Goal: Transaction & Acquisition: Download file/media

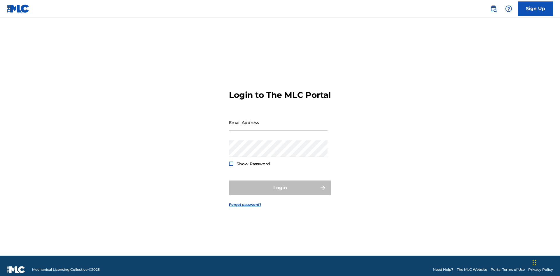
scroll to position [8, 0]
click at [278, 120] on input "Email Address" at bounding box center [278, 122] width 99 height 17
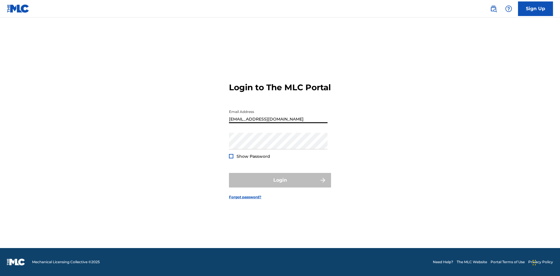
scroll to position [0, 18]
type input "[EMAIL_ADDRESS][DOMAIN_NAME]"
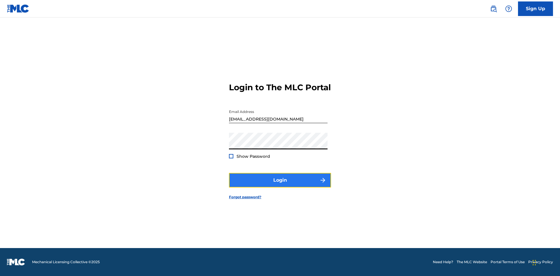
click at [280, 185] on button "Login" at bounding box center [280, 180] width 102 height 15
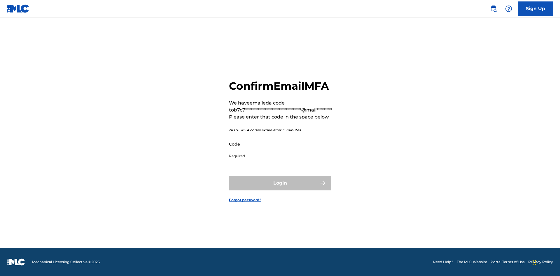
click at [278, 144] on input "Code" at bounding box center [278, 144] width 99 height 17
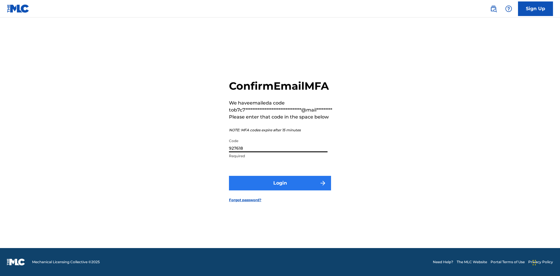
type input "927618"
click at [280, 183] on button "Login" at bounding box center [280, 183] width 102 height 15
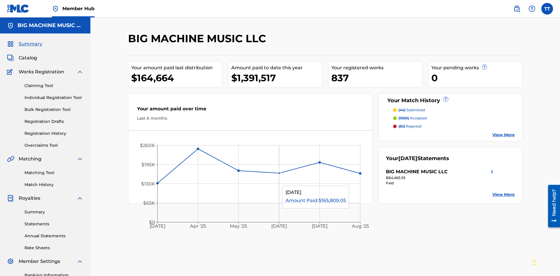
scroll to position [85, 0]
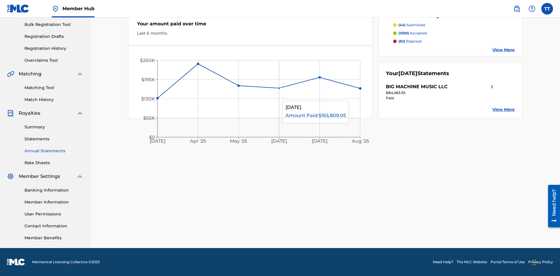
click at [54, 151] on link "Annual Statements" at bounding box center [53, 151] width 59 height 6
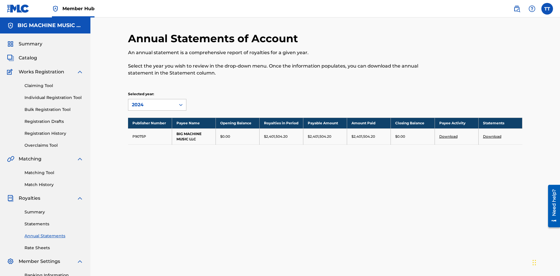
click at [152, 101] on div "2024" at bounding box center [152, 104] width 40 height 7
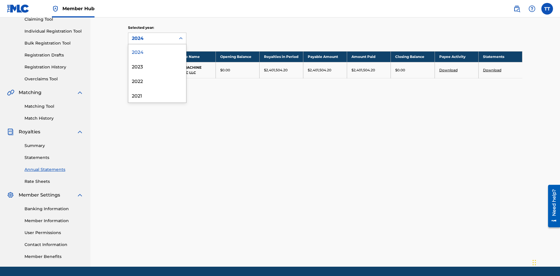
click at [157, 81] on div "2022" at bounding box center [157, 80] width 58 height 15
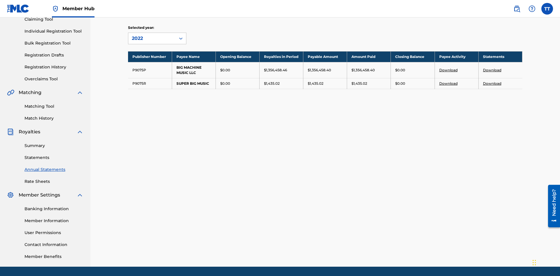
scroll to position [85, 0]
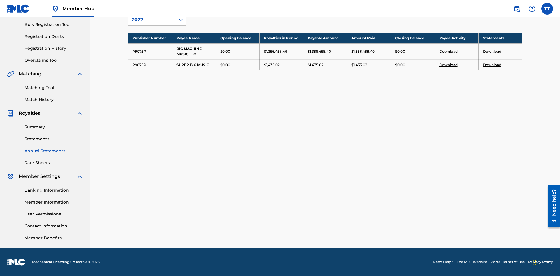
click at [492, 65] on link "Download" at bounding box center [492, 65] width 18 height 4
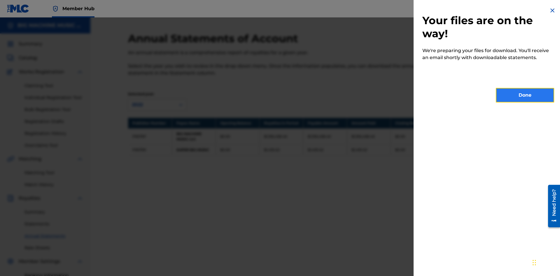
click at [525, 95] on button "Done" at bounding box center [525, 95] width 58 height 15
